Goal: Navigation & Orientation: Find specific page/section

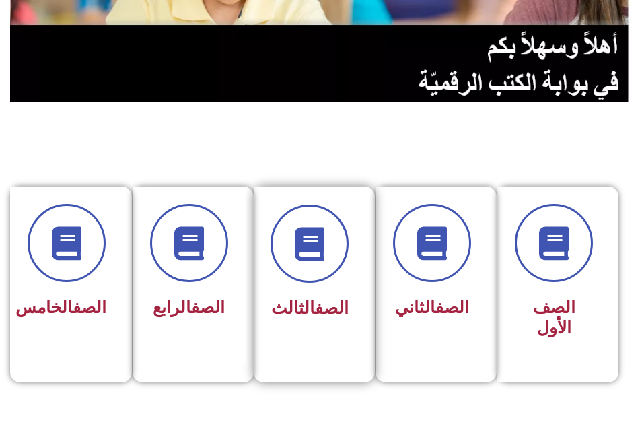
scroll to position [269, 0]
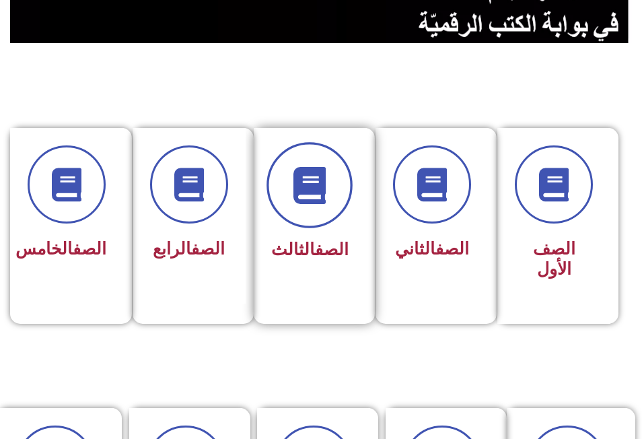
click at [307, 188] on icon at bounding box center [309, 184] width 37 height 37
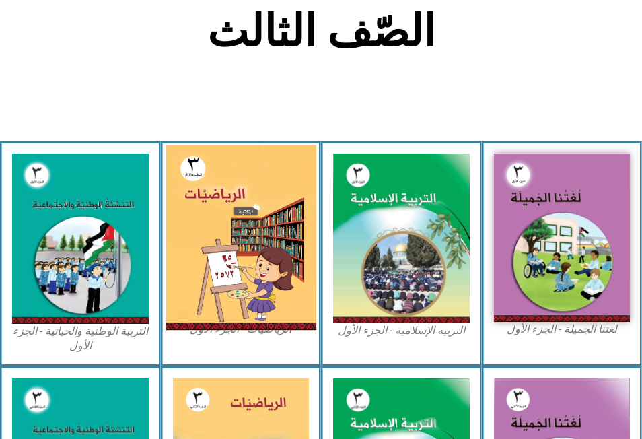
scroll to position [404, 0]
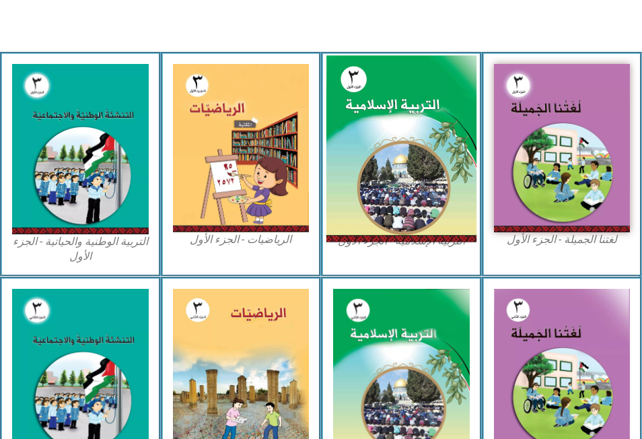
click at [437, 151] on img at bounding box center [401, 149] width 150 height 186
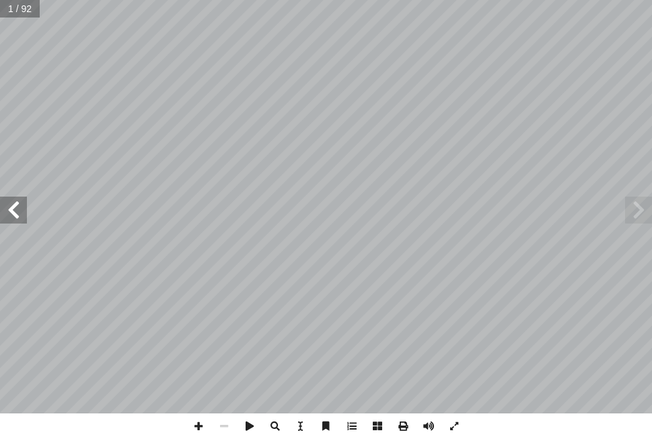
click at [11, 207] on span at bounding box center [13, 209] width 27 height 27
click at [16, 212] on span at bounding box center [13, 209] width 27 height 27
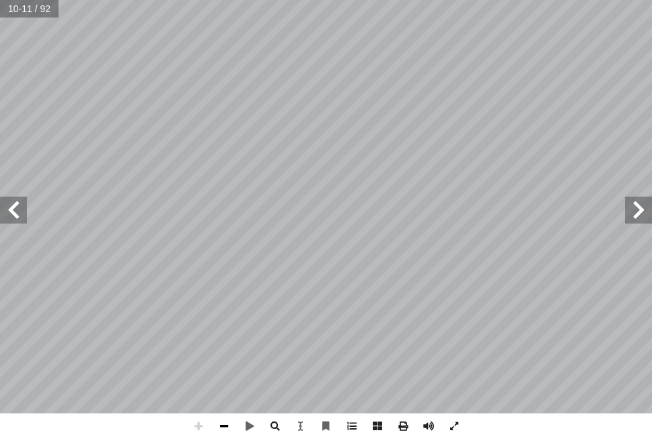
click at [225, 425] on span at bounding box center [224, 426] width 26 height 26
click at [221, 425] on span at bounding box center [224, 426] width 26 height 26
